Goal: Information Seeking & Learning: Learn about a topic

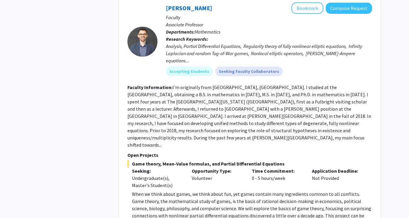
scroll to position [2556, 0]
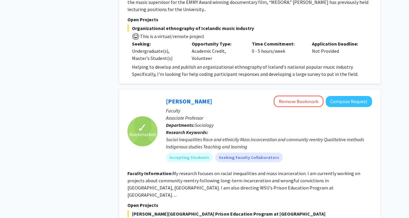
scroll to position [1667, 0]
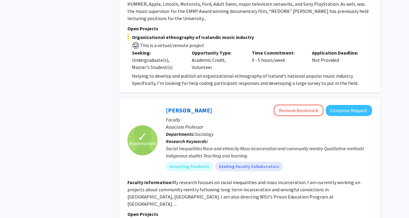
click at [240, 145] on div "Social inequalities Race and ethnicity Mass incarceration and community reentry…" at bounding box center [269, 152] width 206 height 14
drag, startPoint x: 242, startPoint y: 115, endPoint x: 271, endPoint y: 114, distance: 28.9
click at [272, 145] on div "Social inequalities Race and ethnicity Mass incarceration and community reentry…" at bounding box center [269, 152] width 206 height 14
click at [323, 143] on fg-search-faculty "✓ Bookmarked [PERSON_NAME] Remove Bookmark Compose Request Faculty Associate Pr…" at bounding box center [249, 200] width 245 height 191
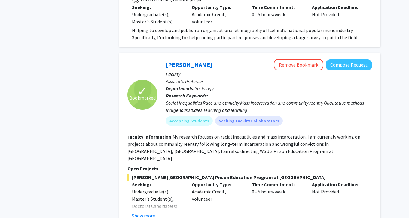
scroll to position [1719, 0]
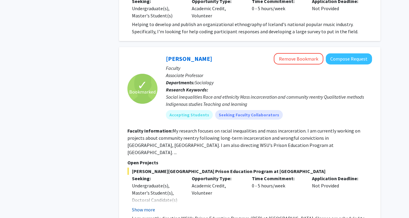
click at [147, 206] on button "Show more" at bounding box center [143, 209] width 23 height 7
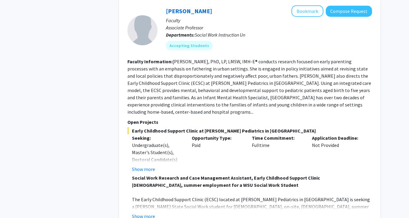
scroll to position [2000, 0]
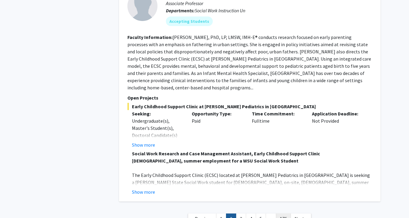
click at [287, 214] on link "176" at bounding box center [283, 219] width 15 height 11
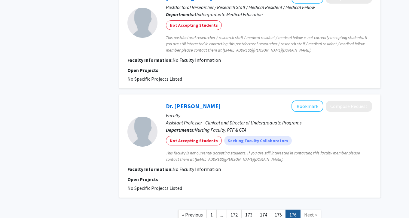
scroll to position [535, 0]
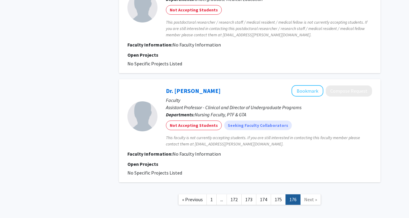
click at [222, 200] on span "..." at bounding box center [221, 200] width 3 height 6
click at [203, 202] on span "« Previous" at bounding box center [192, 200] width 21 height 6
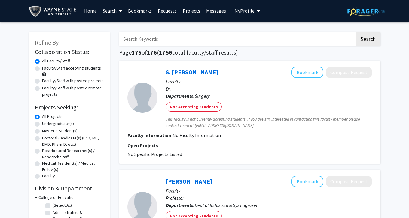
click at [297, 34] on input "Search Keywords" at bounding box center [237, 39] width 236 height 14
type input "public heath"
click at [368, 40] on button "Search" at bounding box center [368, 39] width 25 height 14
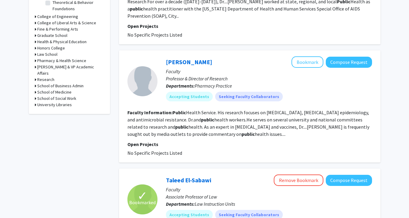
scroll to position [252, 0]
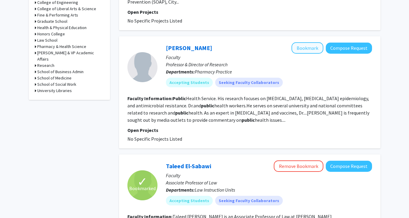
click at [311, 50] on button "Bookmark" at bounding box center [308, 47] width 32 height 11
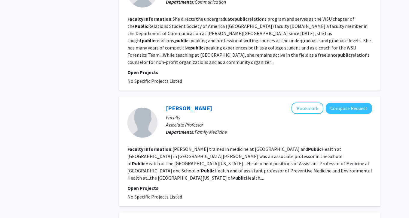
scroll to position [571, 0]
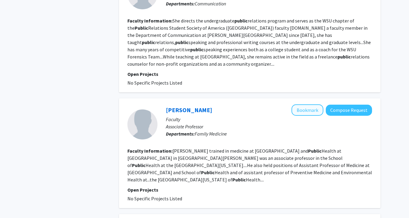
click at [305, 105] on button "Bookmark" at bounding box center [308, 110] width 32 height 11
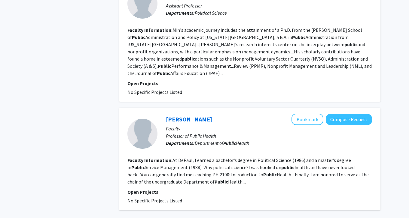
scroll to position [1044, 0]
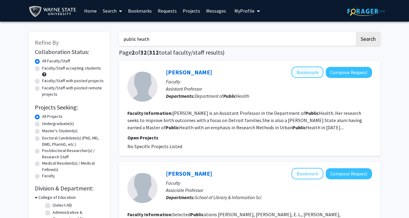
click at [303, 76] on button "Bookmark" at bounding box center [308, 72] width 32 height 11
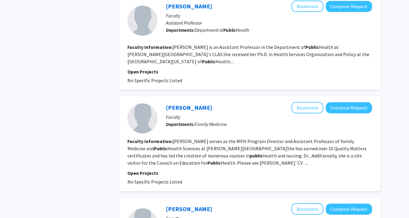
scroll to position [710, 0]
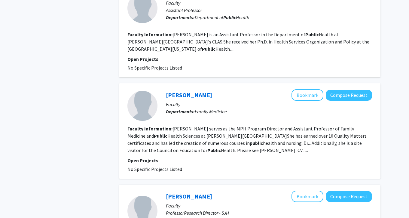
click at [248, 140] on section "Faculty Information: [PERSON_NAME] serves as the MPH Program Director and Assis…" at bounding box center [249, 139] width 245 height 29
click at [252, 137] on fg-read-more "[PERSON_NAME] serves as the MPH Program Director and Assistant Professor of Fam…" at bounding box center [246, 140] width 239 height 28
click at [309, 90] on button "Bookmark" at bounding box center [308, 95] width 32 height 11
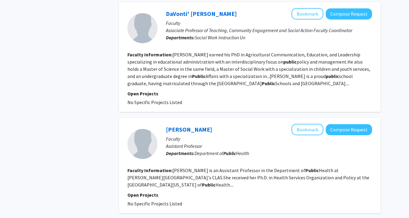
scroll to position [553, 0]
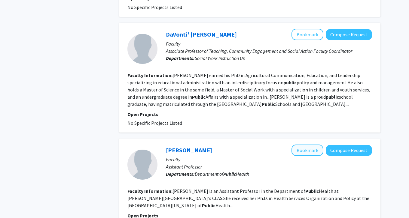
click at [316, 145] on button "Bookmark" at bounding box center [308, 150] width 32 height 11
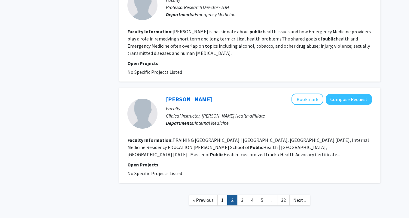
scroll to position [921, 0]
